Goal: Book appointment/travel/reservation

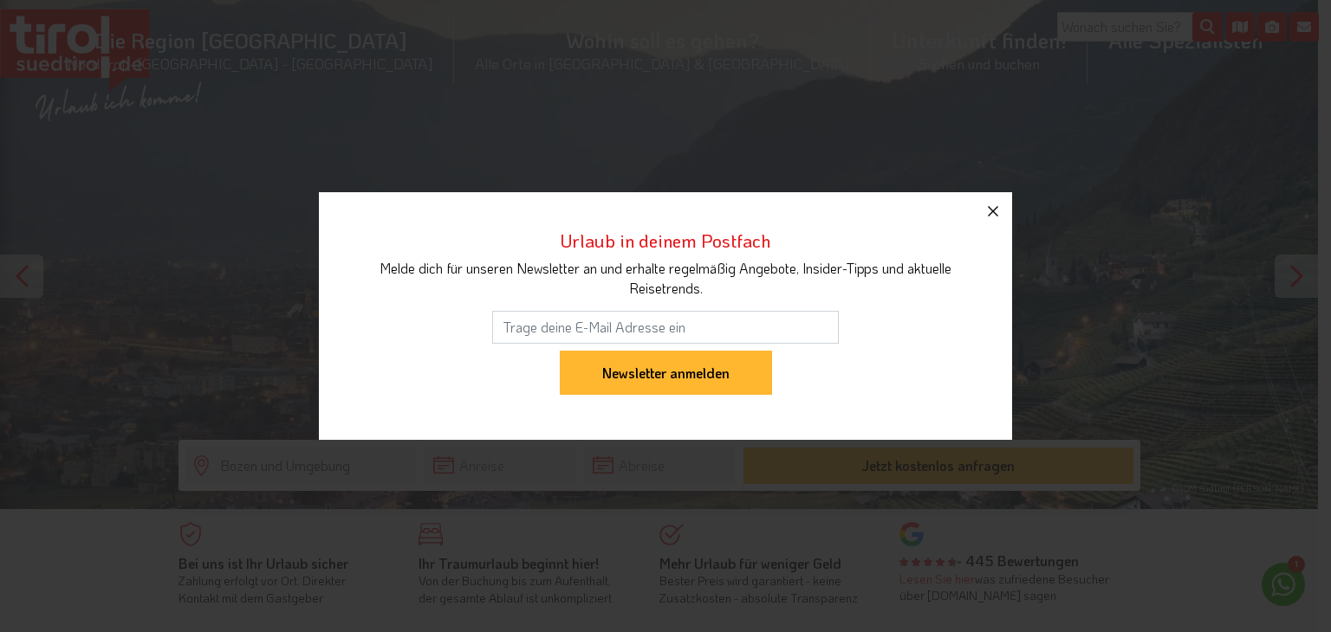
click at [987, 209] on icon "button" at bounding box center [993, 211] width 21 height 21
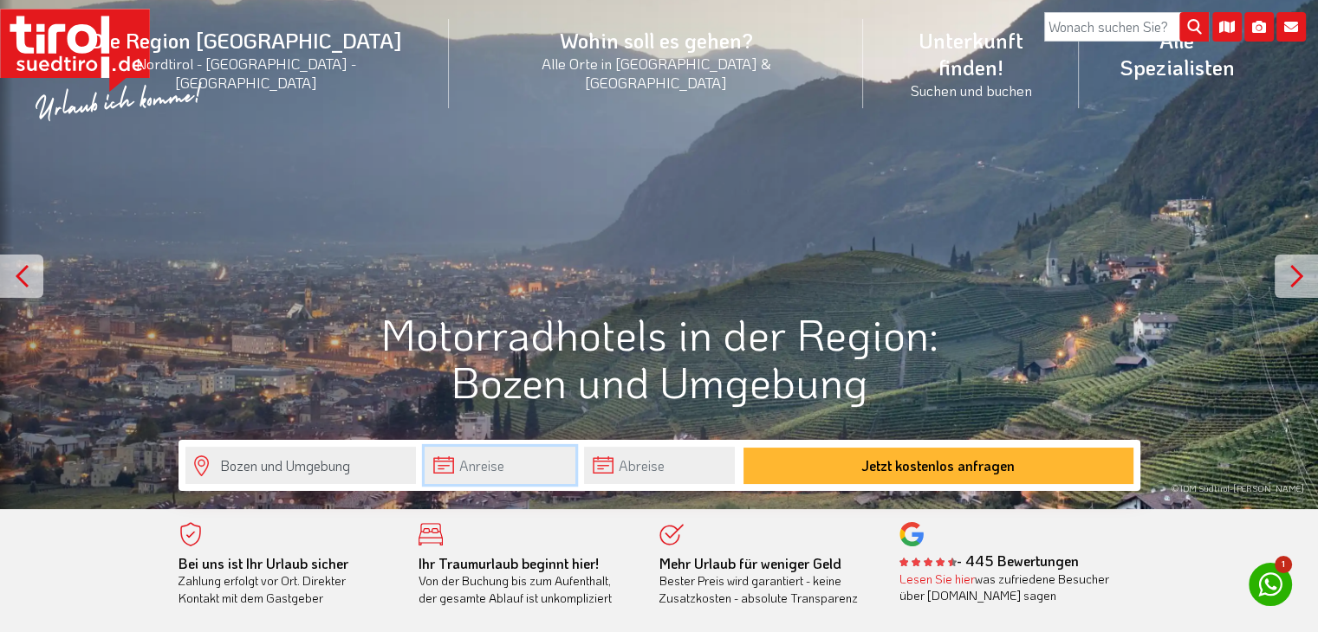
click at [552, 473] on input "text" at bounding box center [500, 465] width 151 height 37
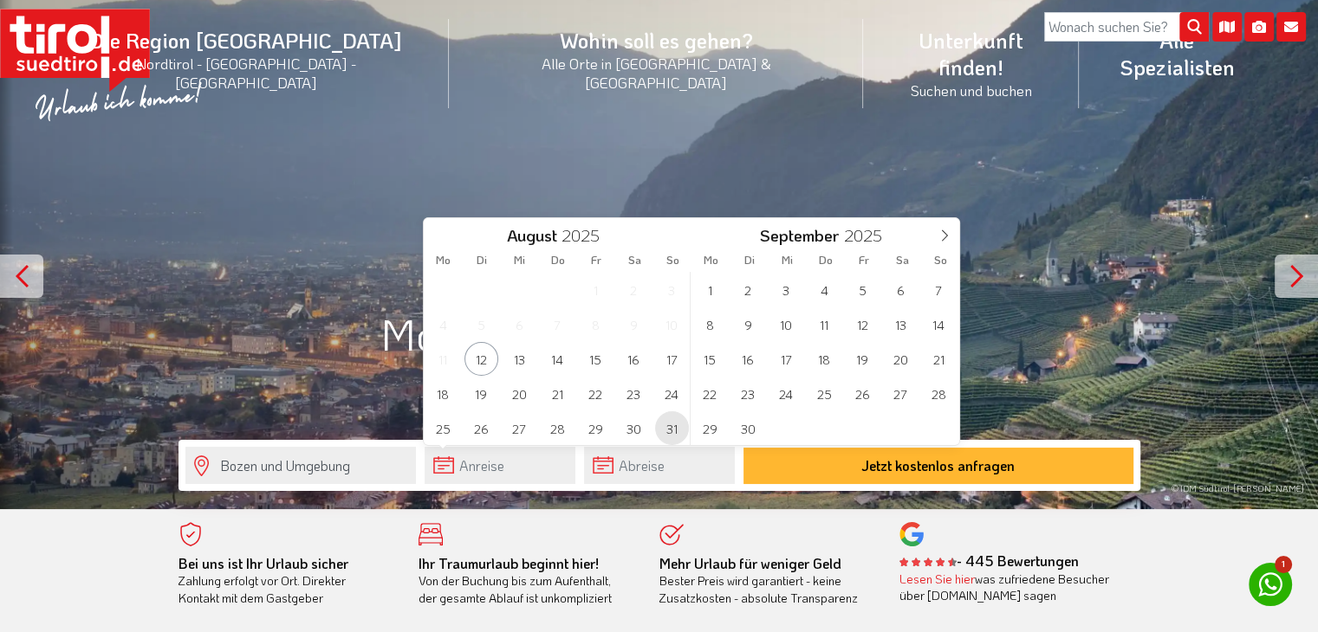
click at [670, 418] on span "31" at bounding box center [672, 429] width 34 height 34
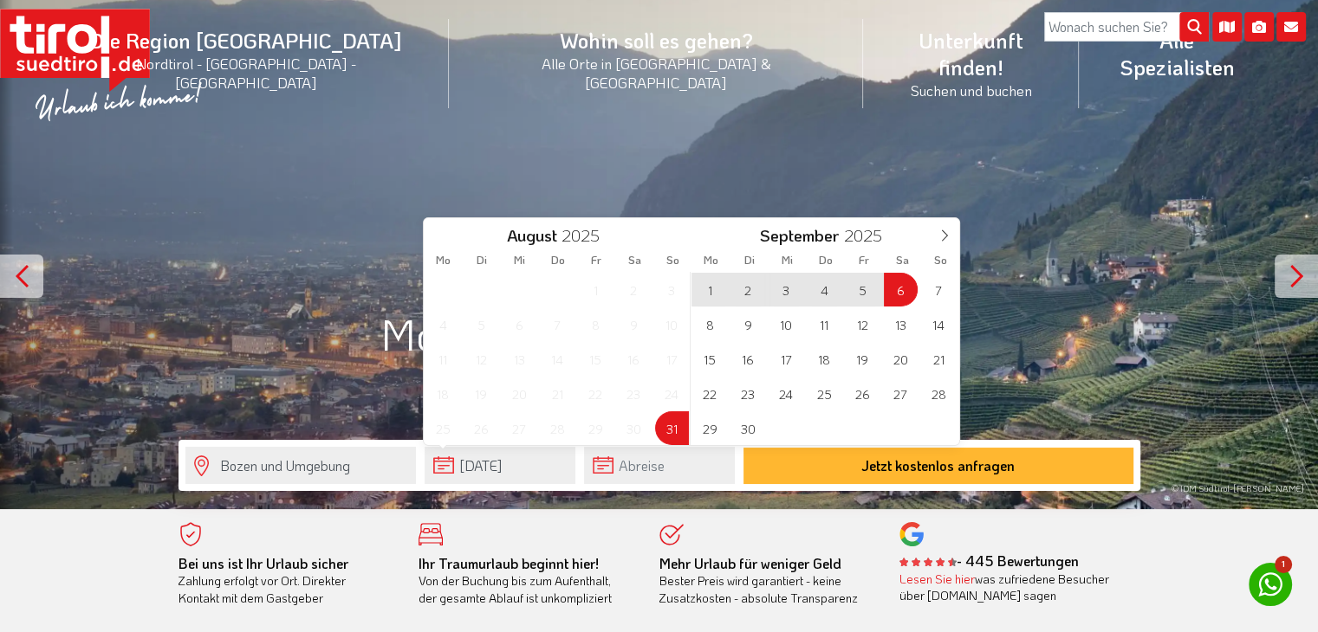
click at [898, 290] on span "6" at bounding box center [901, 290] width 34 height 34
type input "31-08-2025"
type input "06-09-2025"
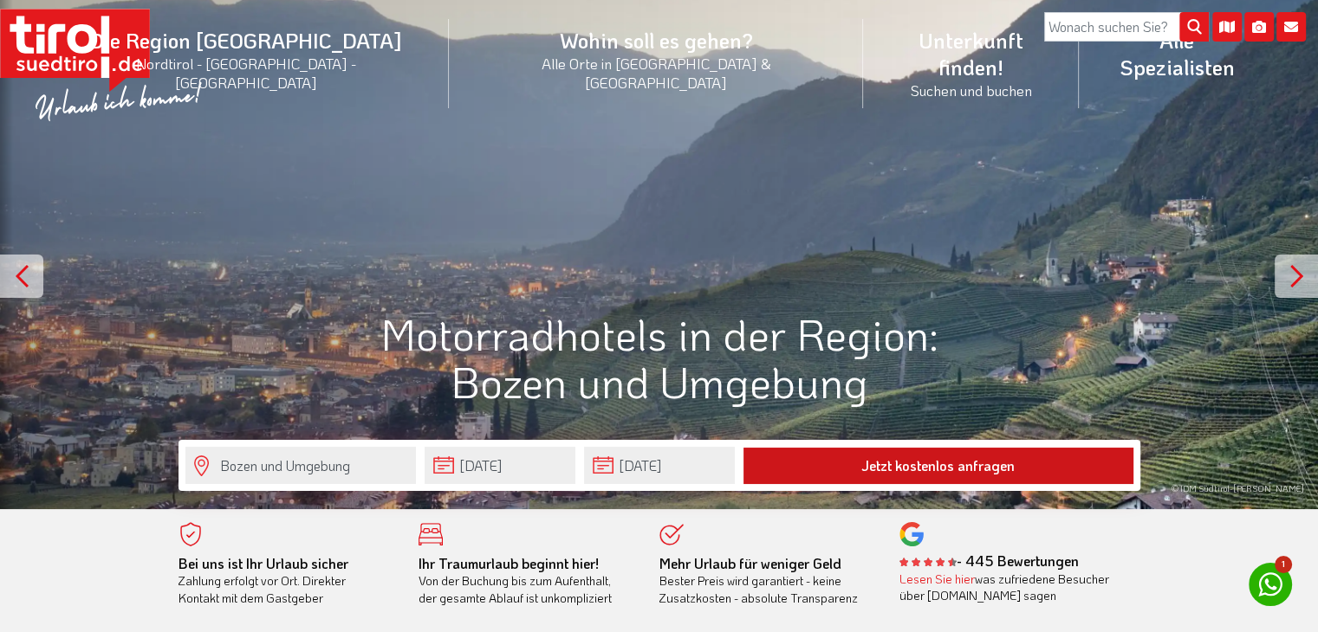
click at [905, 455] on button "Jetzt kostenlos anfragen" at bounding box center [938, 466] width 390 height 36
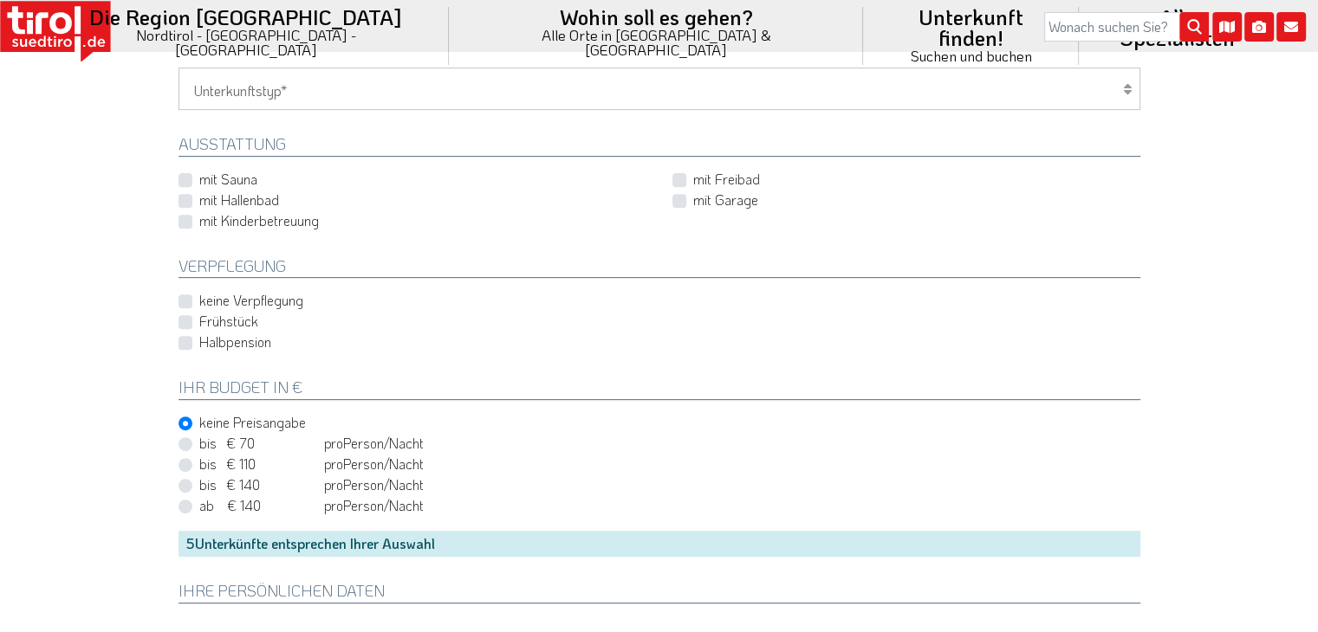
scroll to position [646, 0]
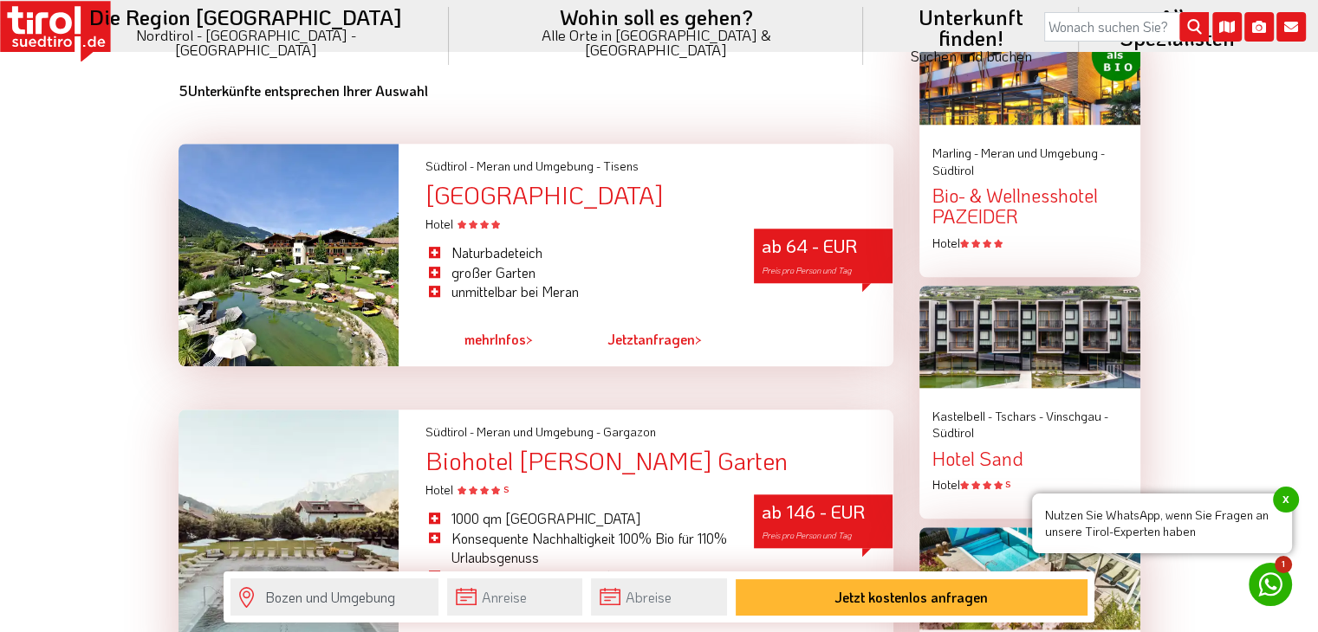
scroll to position [1517, 0]
